Goal: Task Accomplishment & Management: Manage account settings

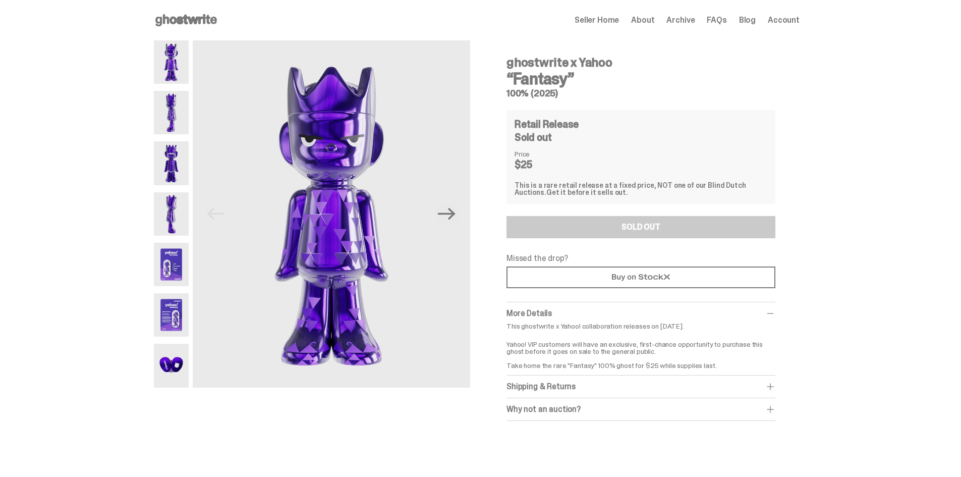
click at [680, 16] on span "Archive" at bounding box center [680, 20] width 28 height 8
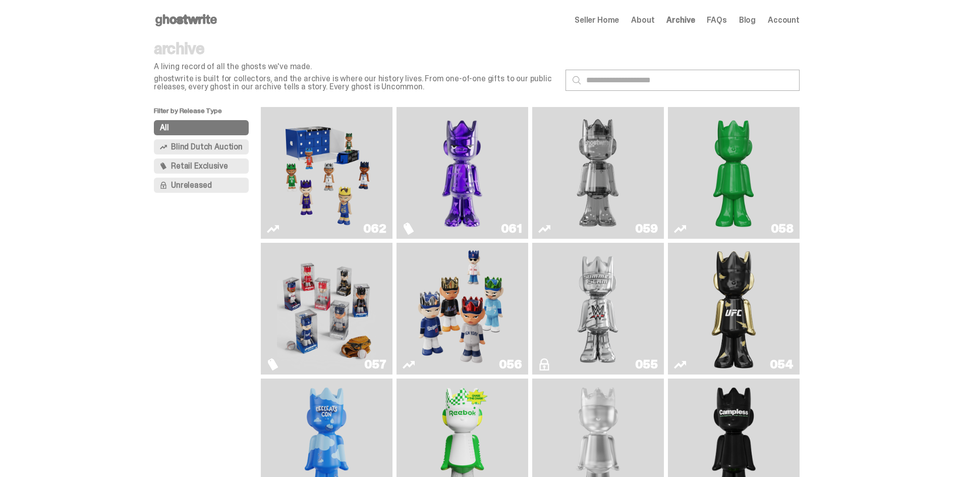
click at [619, 27] on div "Open main menu Home Seller Home About Archive FAQs Blog Account Seller Home Abo…" at bounding box center [477, 20] width 646 height 16
click at [619, 22] on span "Seller Home" at bounding box center [596, 20] width 44 height 8
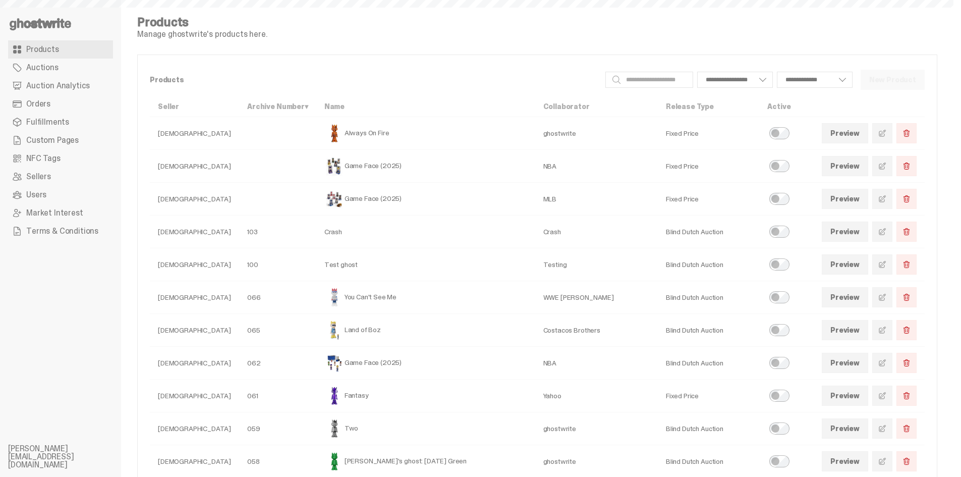
select select
click at [886, 366] on span at bounding box center [882, 363] width 8 height 8
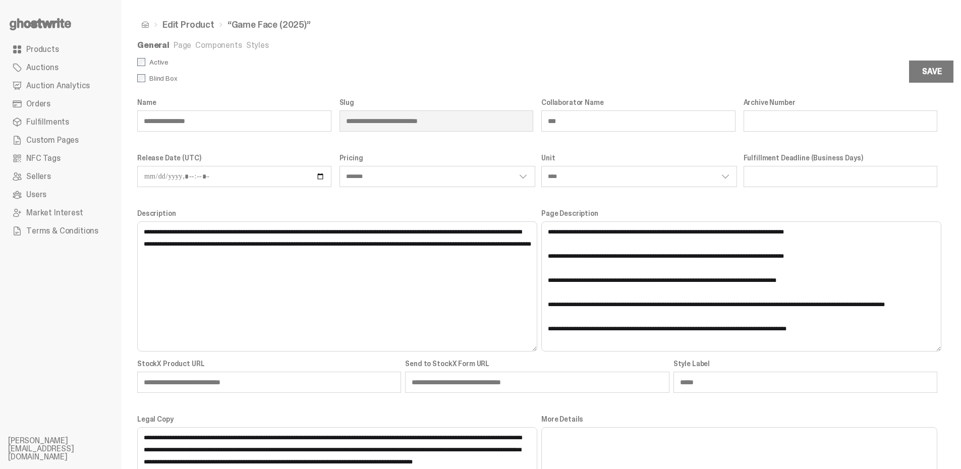
click at [220, 46] on link "Components" at bounding box center [218, 45] width 46 height 11
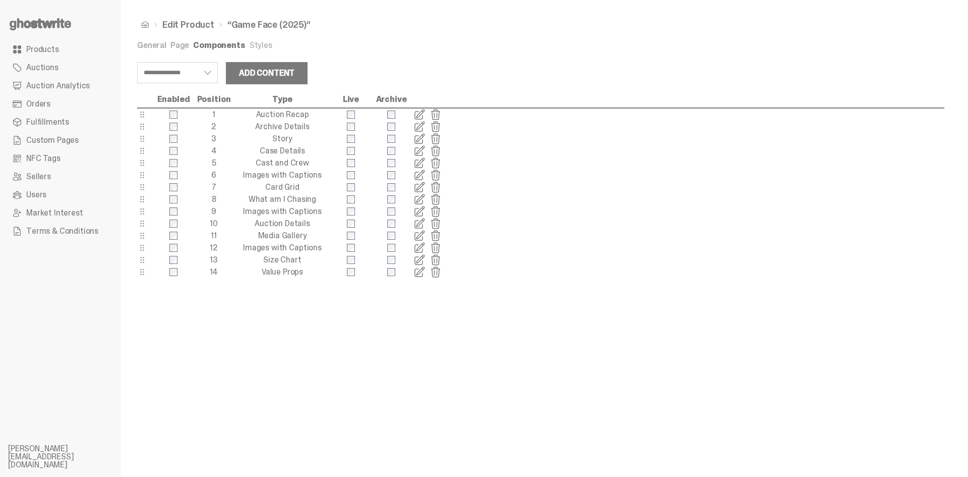
click at [422, 188] on span at bounding box center [420, 187] width 12 height 12
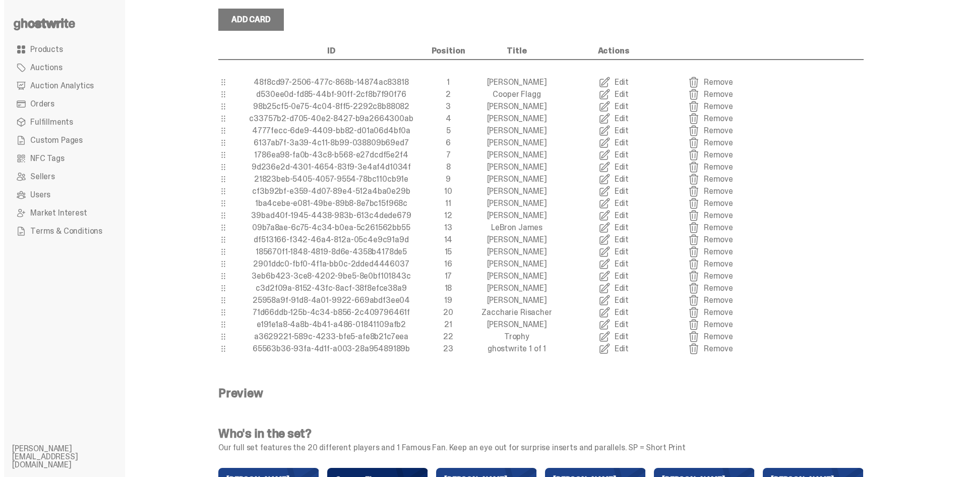
scroll to position [252, 0]
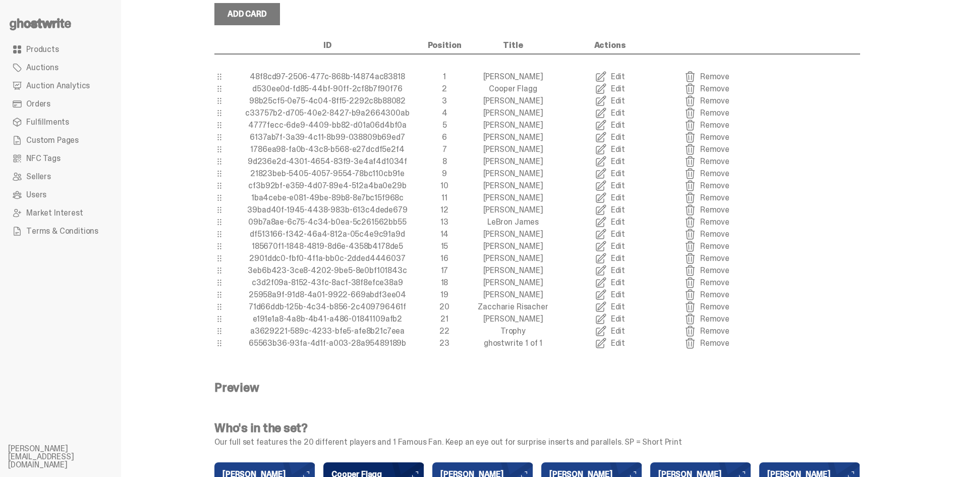
click at [622, 321] on link "Edit" at bounding box center [609, 319] width 97 height 12
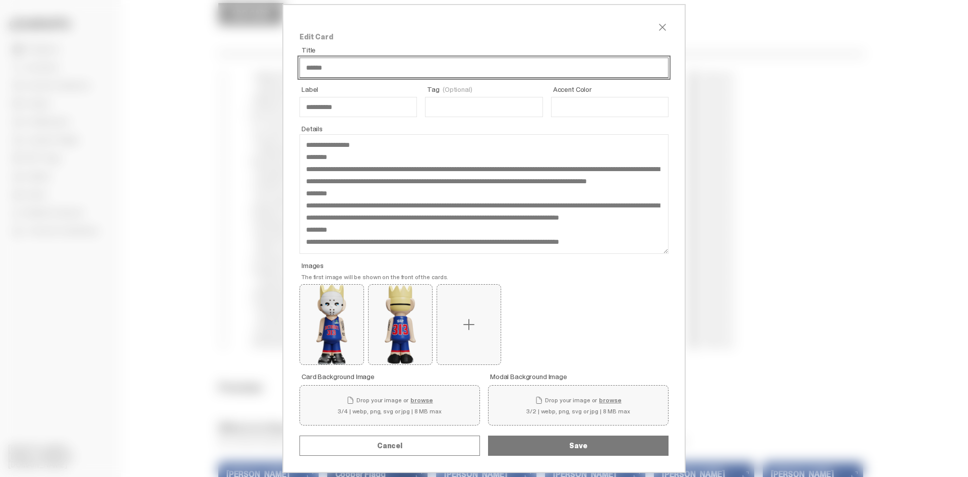
scroll to position [0, 0]
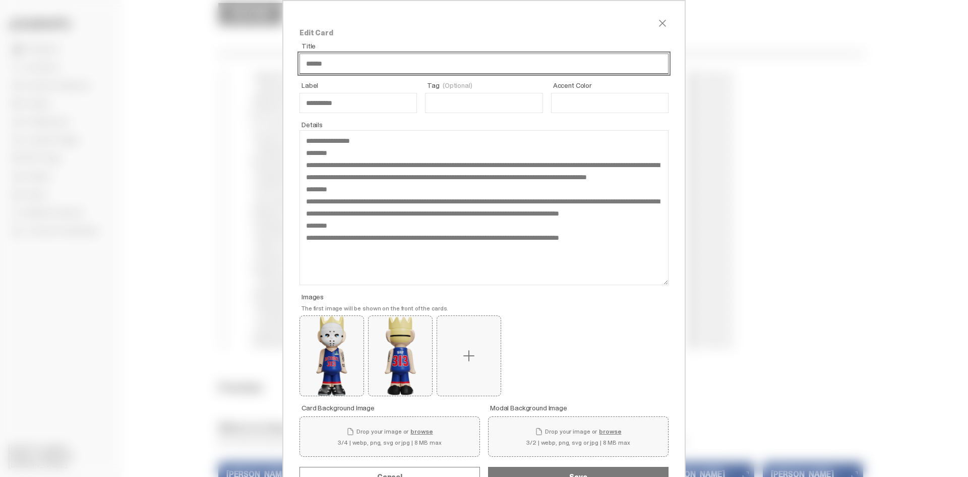
drag, startPoint x: 661, startPoint y: 213, endPoint x: 661, endPoint y: 330, distance: 117.0
click at [661, 330] on div "**********" at bounding box center [483, 252] width 403 height 504
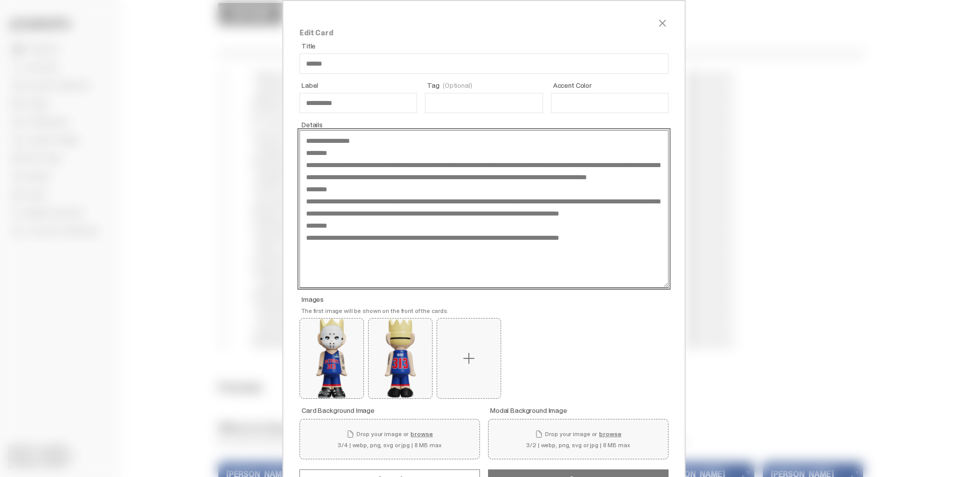
click at [560, 242] on textarea "**********" at bounding box center [484, 208] width 369 height 157
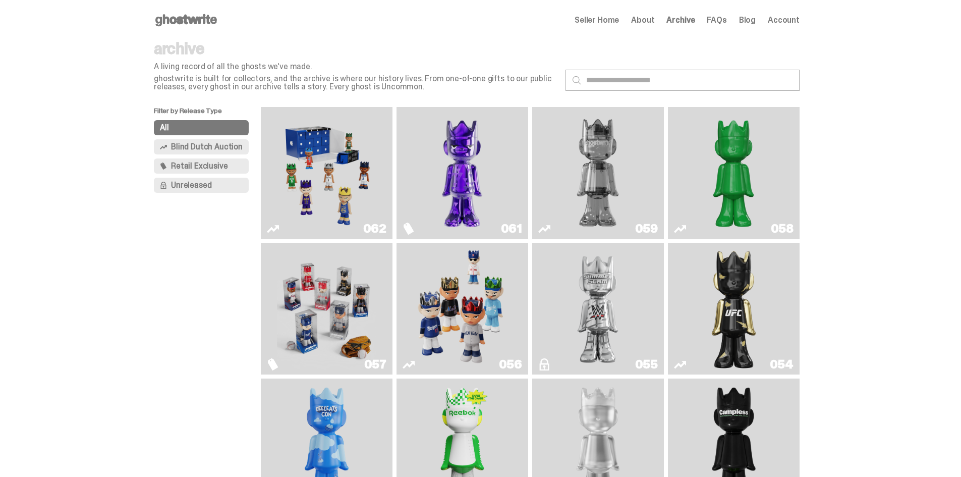
click at [173, 25] on icon at bounding box center [186, 20] width 65 height 16
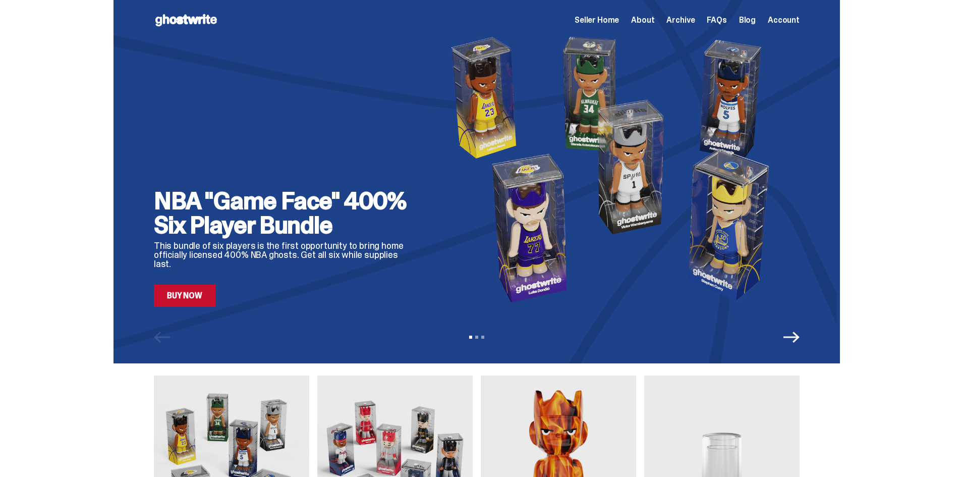
click at [202, 305] on link "Buy Now" at bounding box center [185, 295] width 62 height 22
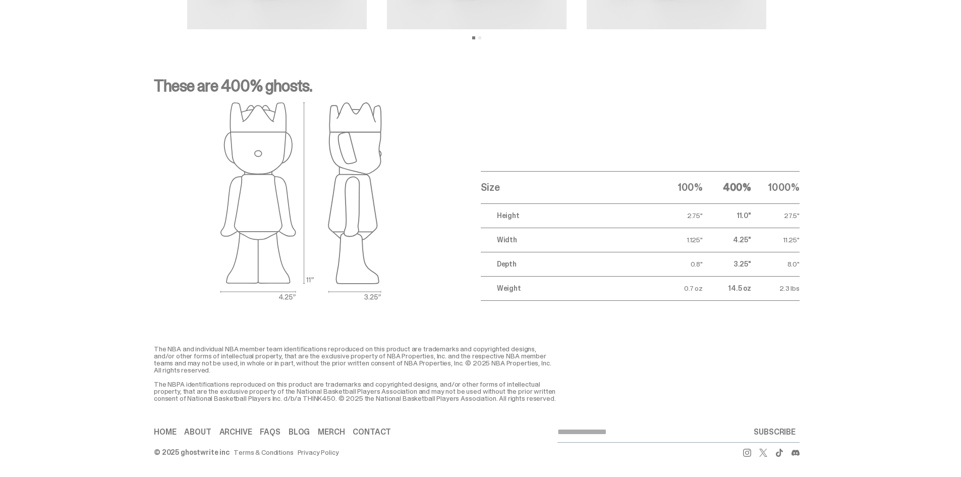
scroll to position [1284, 0]
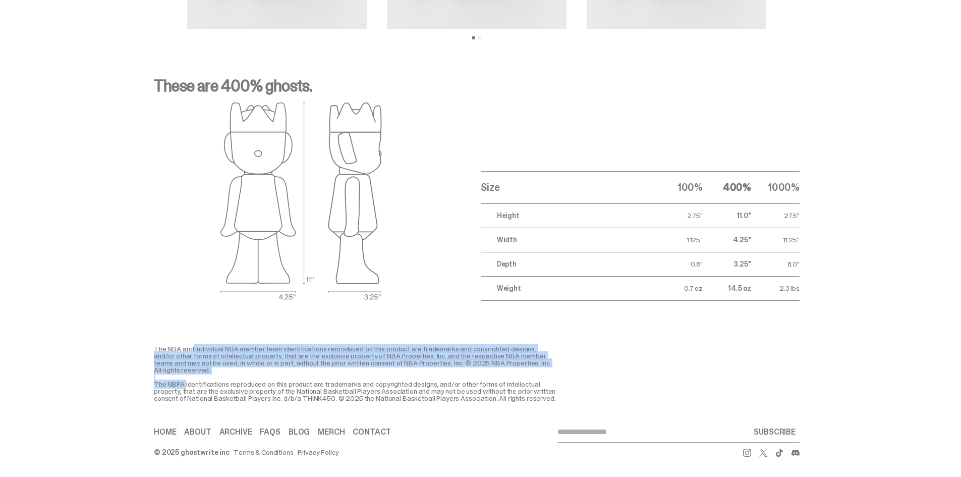
drag, startPoint x: 202, startPoint y: 368, endPoint x: 154, endPoint y: 346, distance: 52.3
click at [154, 346] on div "The NBA and individual NBA member team identifications reproduced on this produ…" at bounding box center [476, 363] width 953 height 77
copy div "The NBA and individual NBA member team identifications reproduced on this produ…"
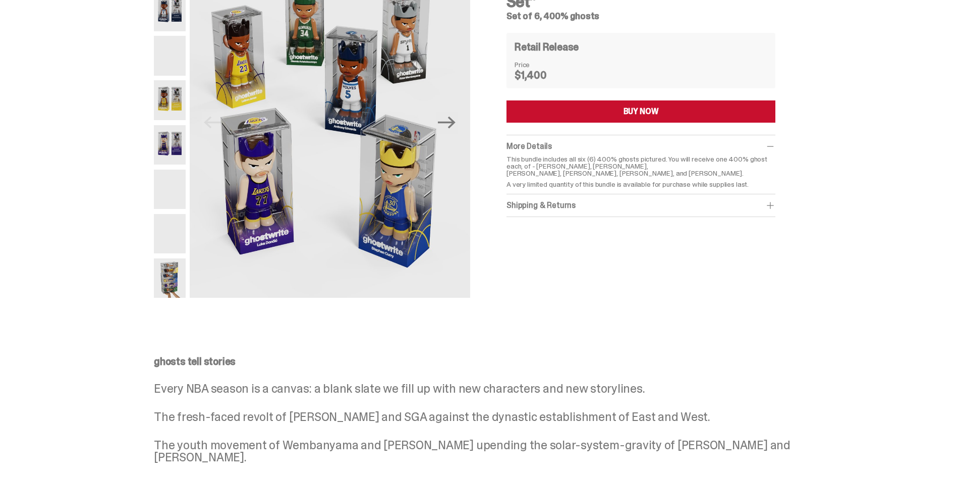
scroll to position [0, 0]
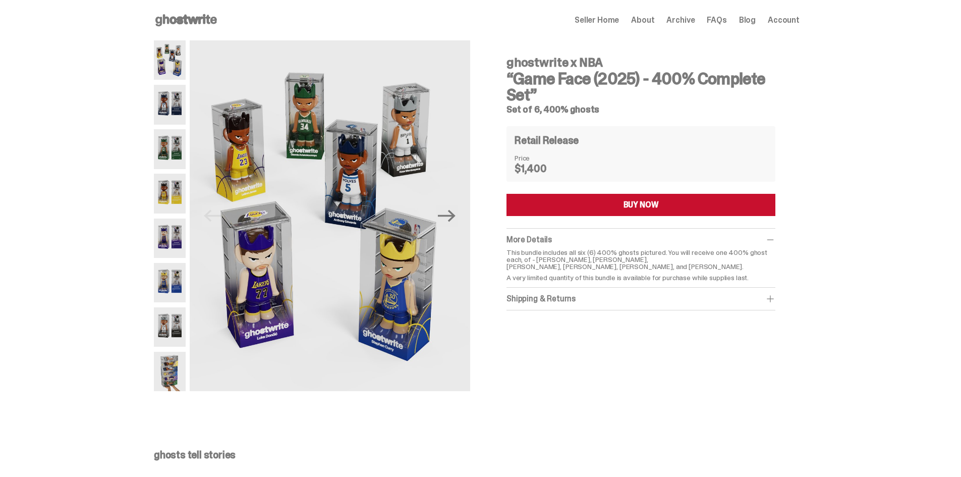
click at [619, 17] on span "Seller Home" at bounding box center [596, 20] width 44 height 8
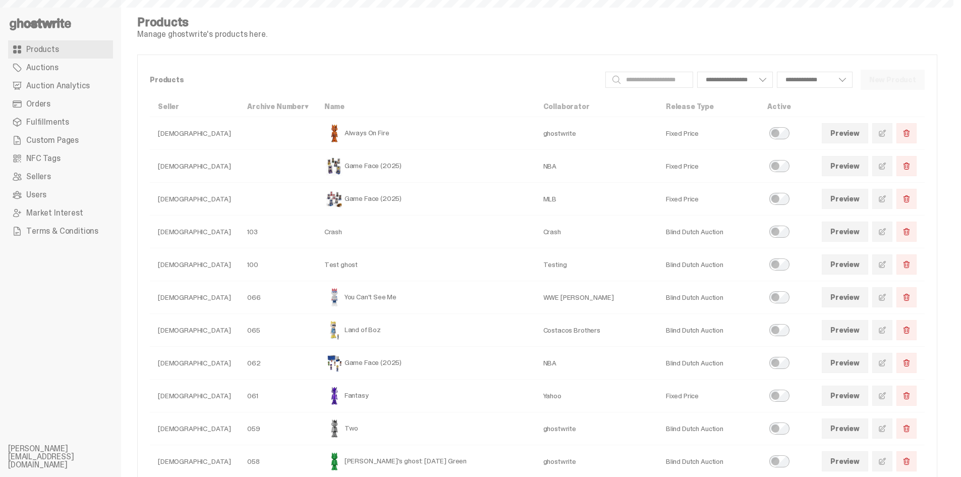
select select
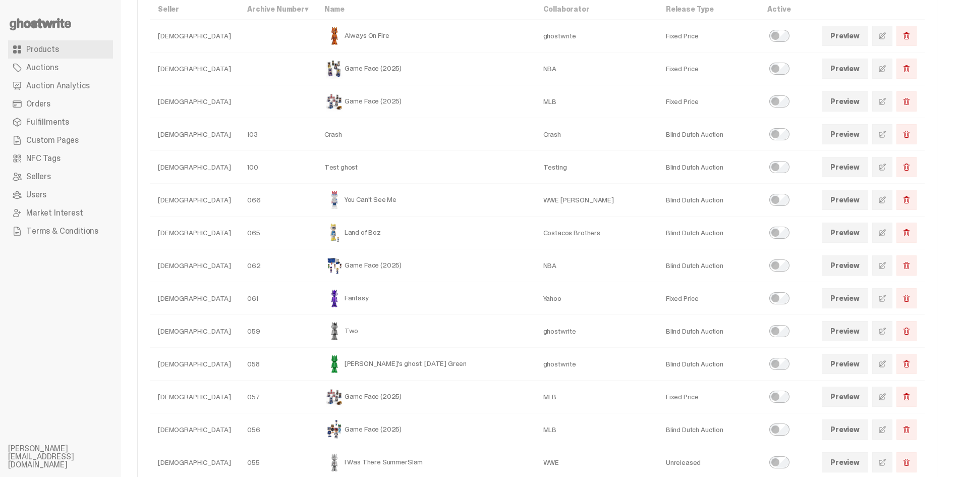
scroll to position [151, 0]
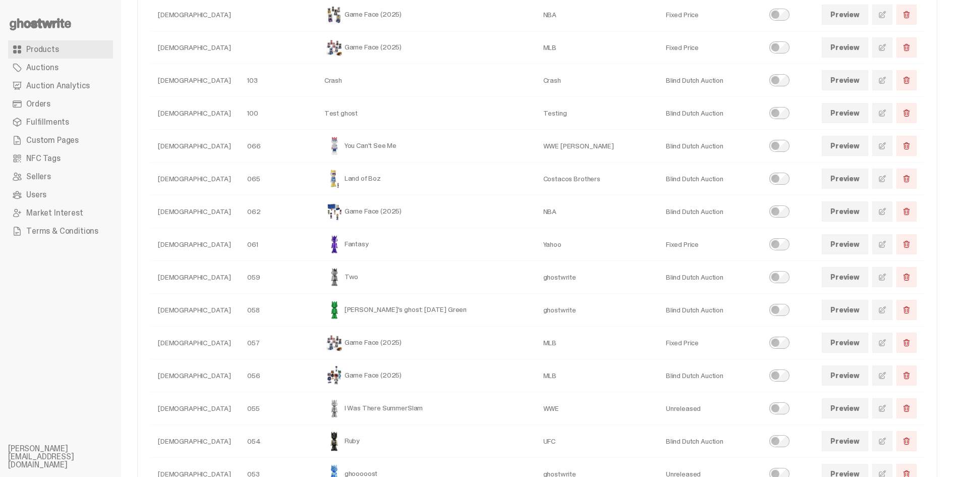
click at [886, 279] on span at bounding box center [882, 277] width 8 height 8
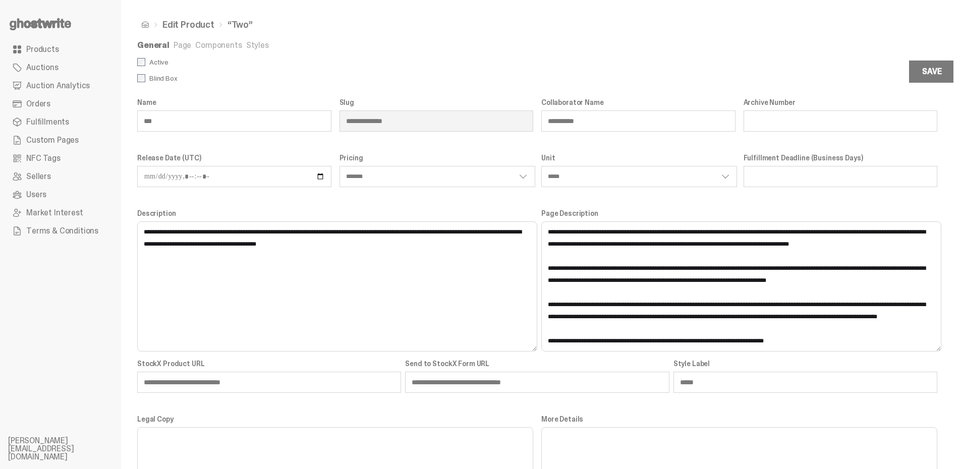
click at [228, 46] on link "Components" at bounding box center [218, 45] width 46 height 11
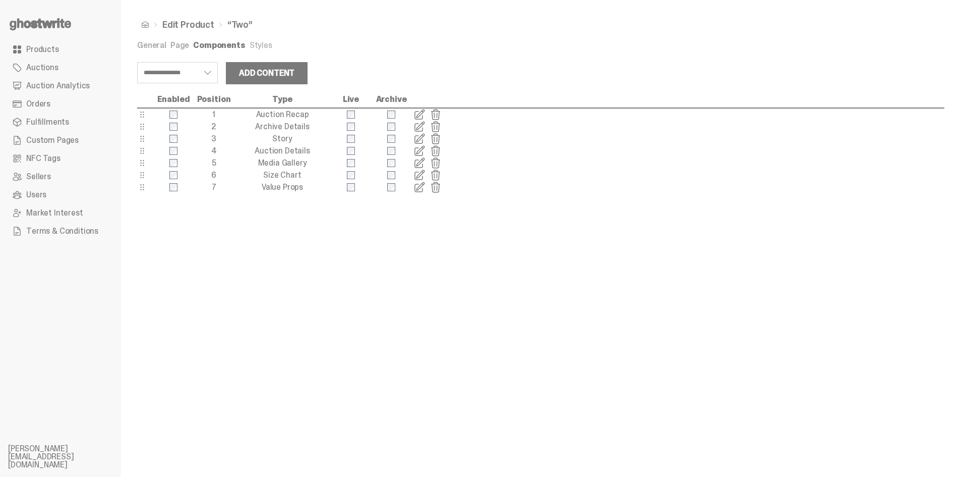
click at [418, 141] on span at bounding box center [420, 139] width 12 height 12
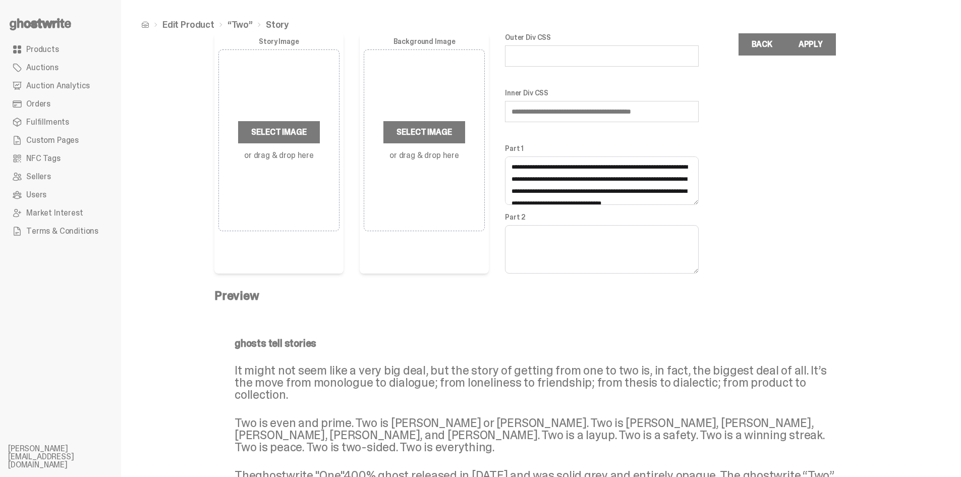
click at [592, 117] on input "**********" at bounding box center [602, 111] width 194 height 21
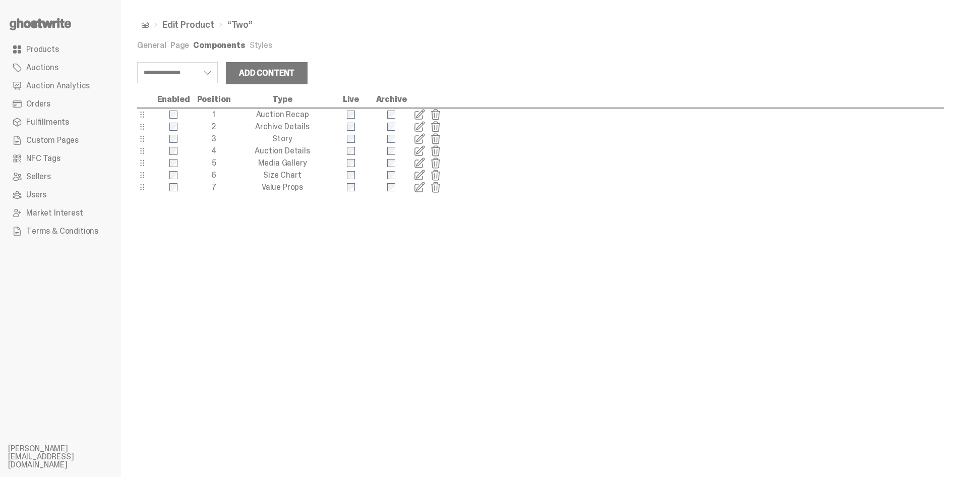
click at [418, 188] on span at bounding box center [420, 187] width 12 height 12
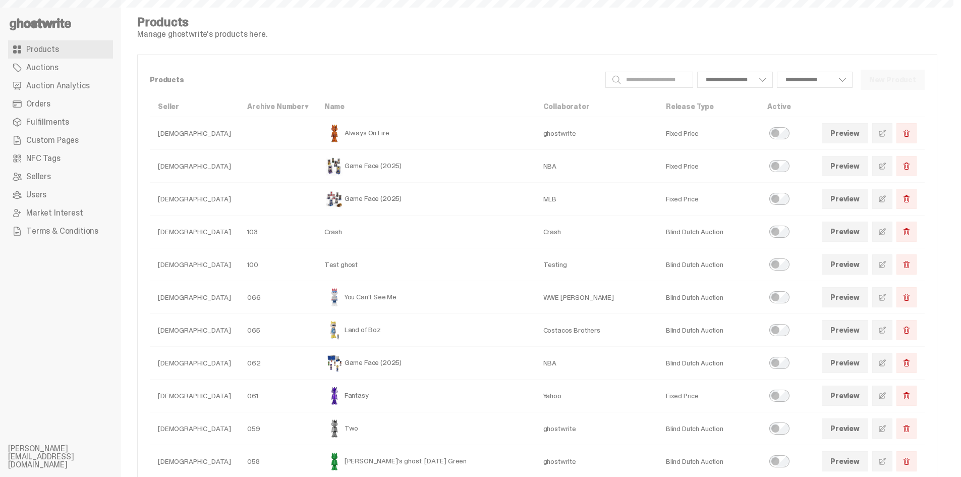
select select
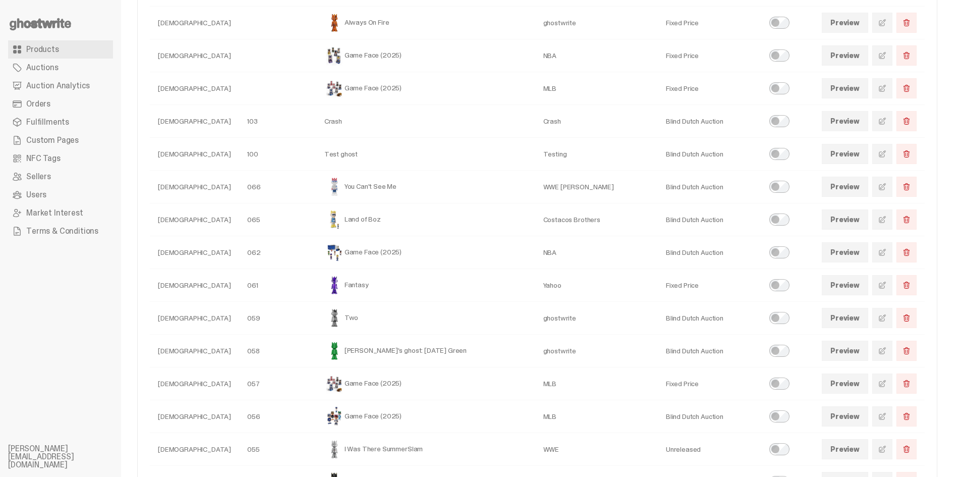
scroll to position [151, 0]
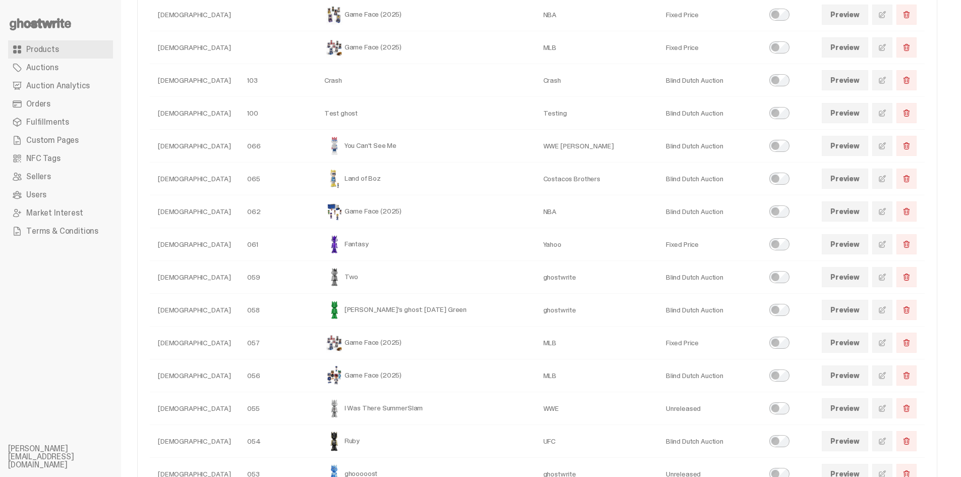
click at [880, 210] on link at bounding box center [882, 211] width 20 height 20
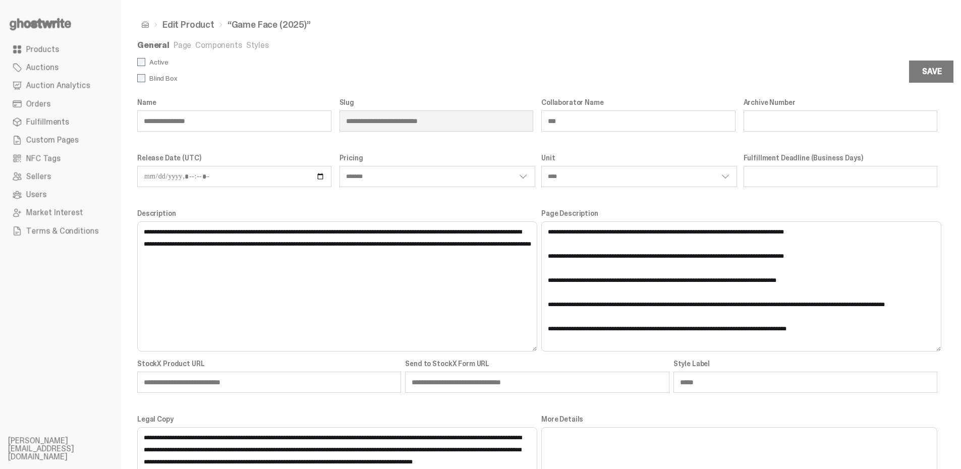
click at [226, 48] on link "Components" at bounding box center [218, 45] width 46 height 11
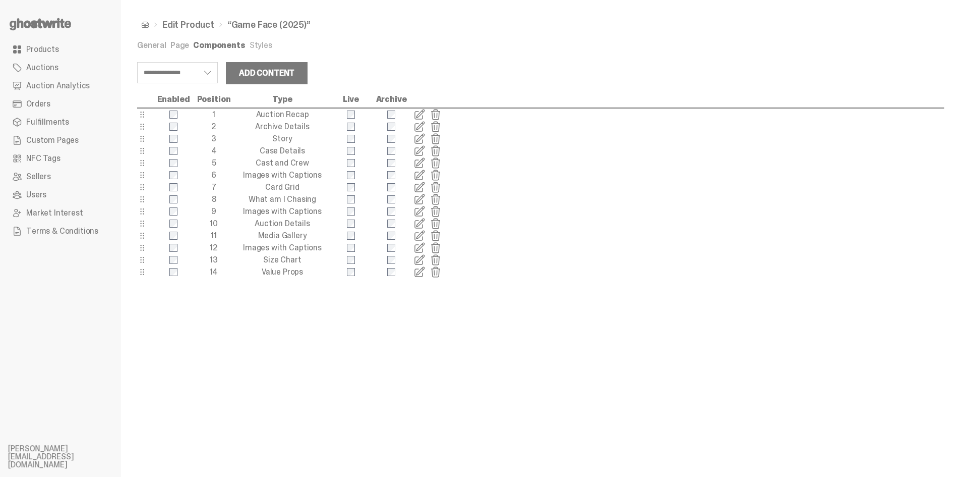
click at [422, 188] on span at bounding box center [420, 187] width 12 height 12
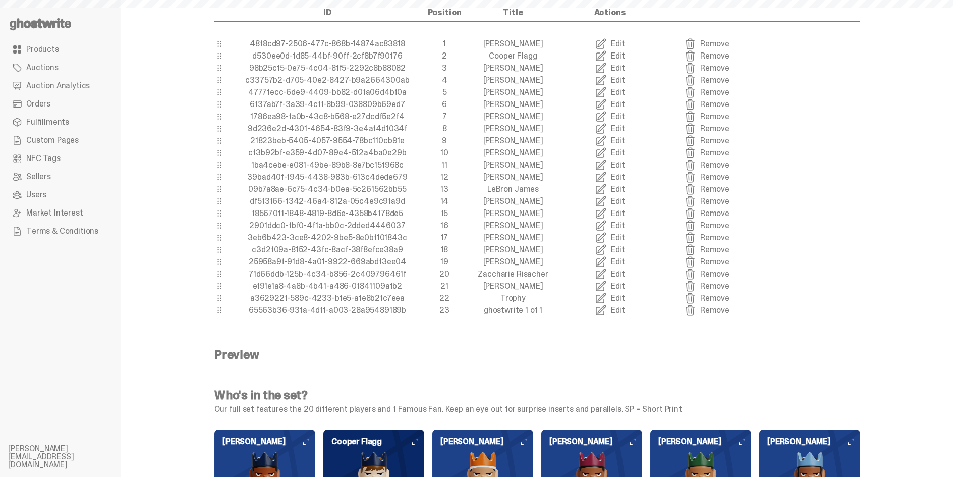
scroll to position [303, 0]
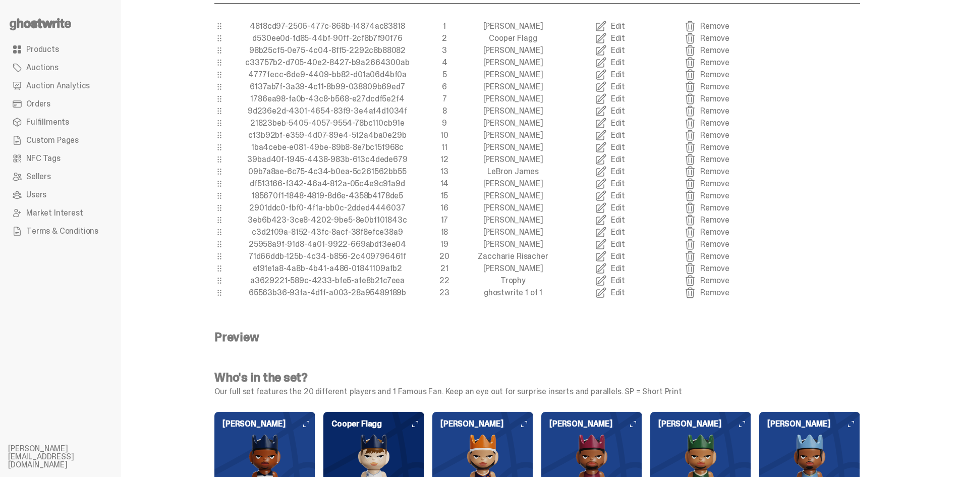
click at [626, 270] on link "Edit" at bounding box center [609, 268] width 97 height 12
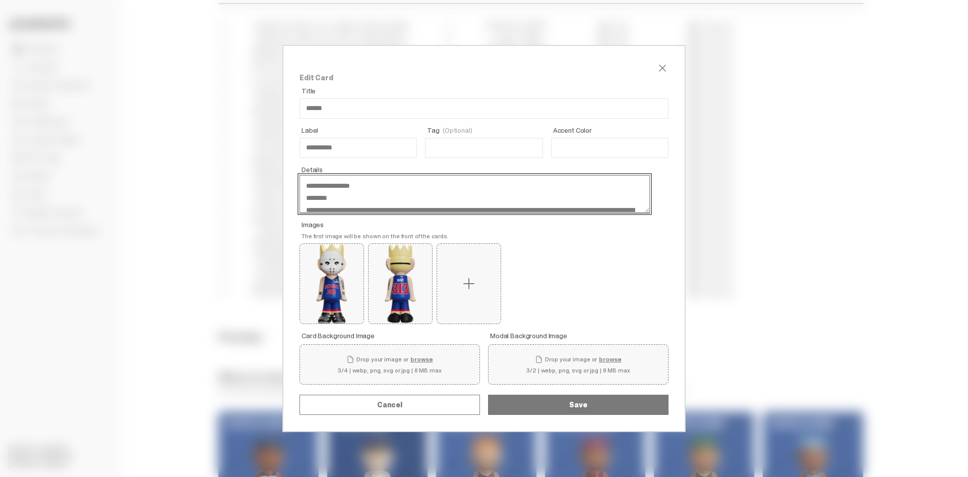
click at [504, 198] on textarea "**********" at bounding box center [475, 194] width 351 height 38
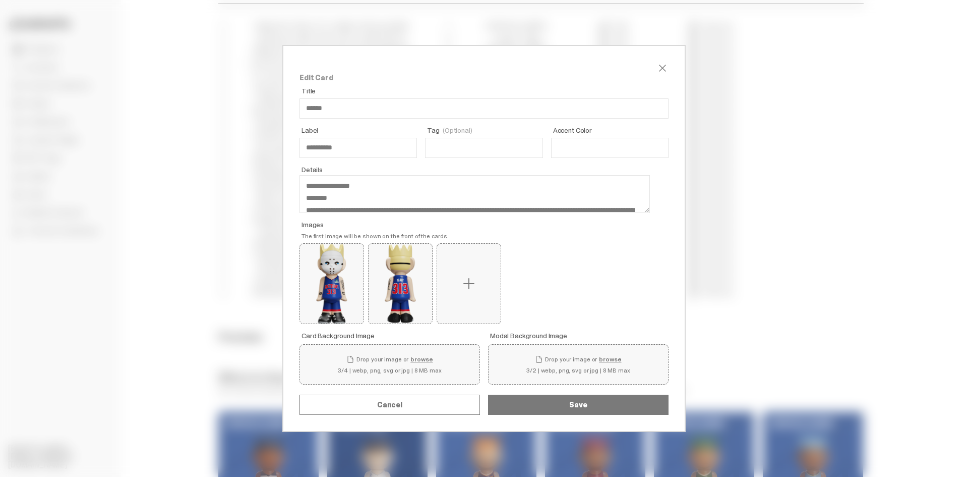
click at [657, 59] on div "**********" at bounding box center [483, 238] width 403 height 387
click at [660, 66] on span "close" at bounding box center [663, 68] width 12 height 12
